Goal: Transaction & Acquisition: Purchase product/service

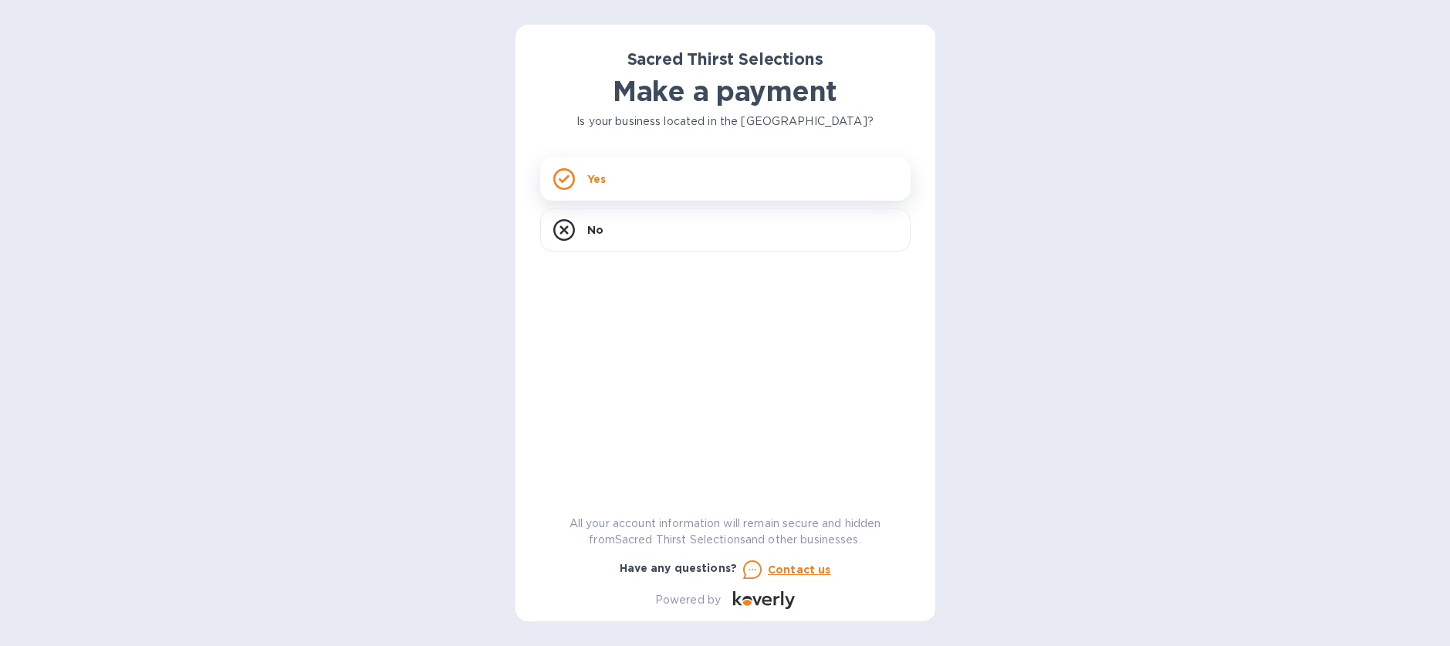
click at [592, 177] on p "Yes" at bounding box center [596, 178] width 19 height 15
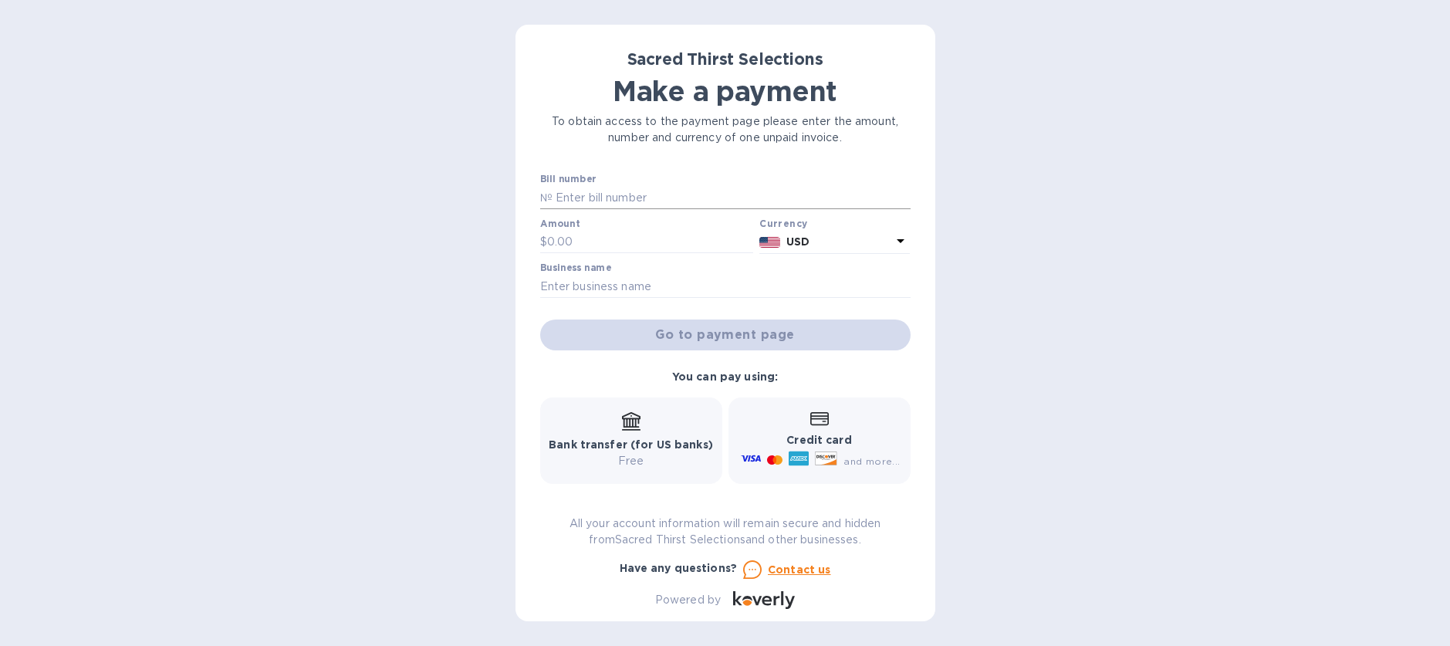
click at [585, 201] on input "text" at bounding box center [732, 197] width 358 height 23
type input "53158"
click at [612, 239] on input "text" at bounding box center [650, 242] width 207 height 23
type input "726.00"
click at [608, 286] on input "text" at bounding box center [725, 286] width 371 height 23
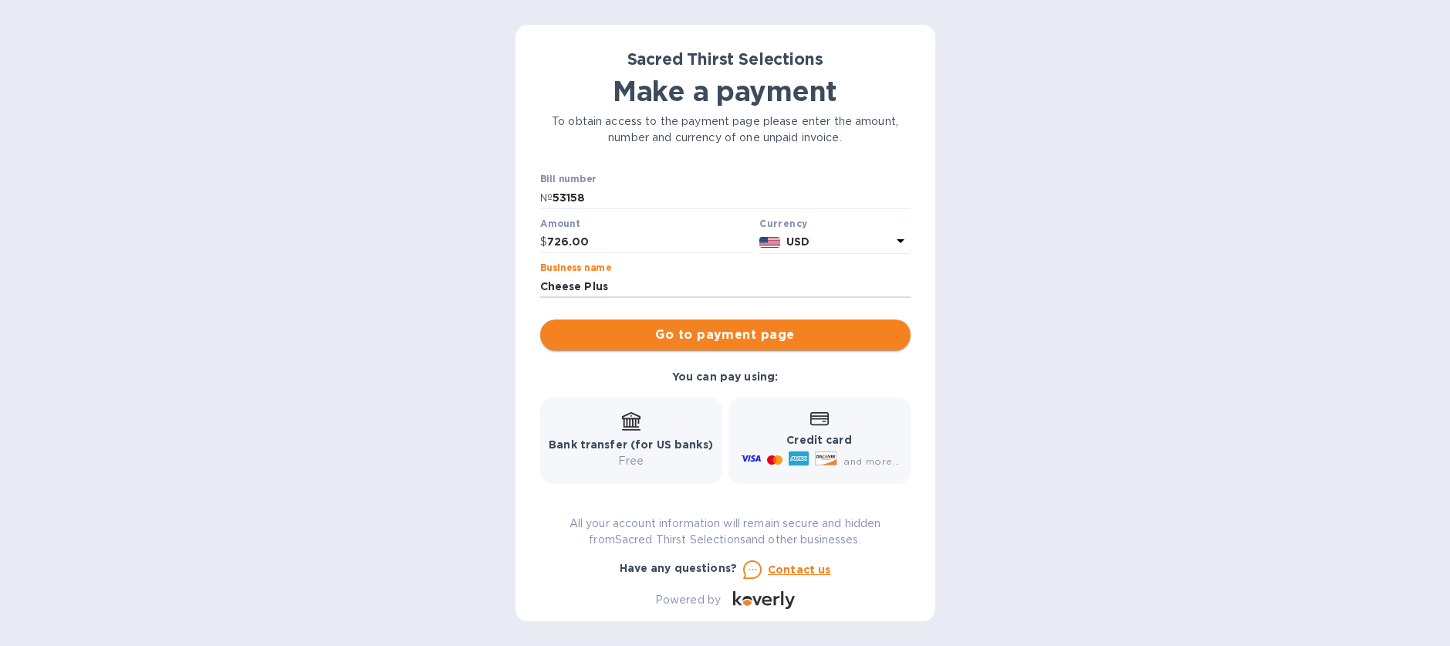
type input "Cheese Plus"
click at [693, 325] on button "Go to payment page" at bounding box center [725, 335] width 371 height 31
